Goal: Information Seeking & Learning: Learn about a topic

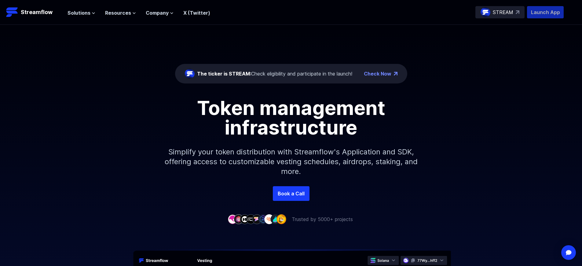
click at [546, 12] on p "Launch App" at bounding box center [545, 12] width 37 height 12
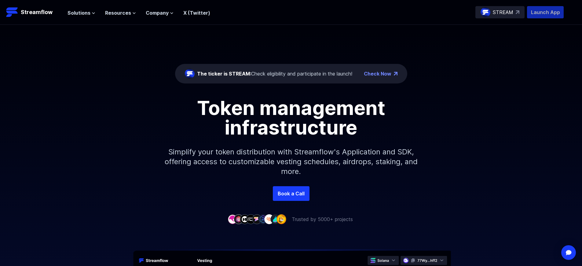
click at [546, 12] on p "Launch App" at bounding box center [545, 12] width 37 height 12
